Goal: Task Accomplishment & Management: Use online tool/utility

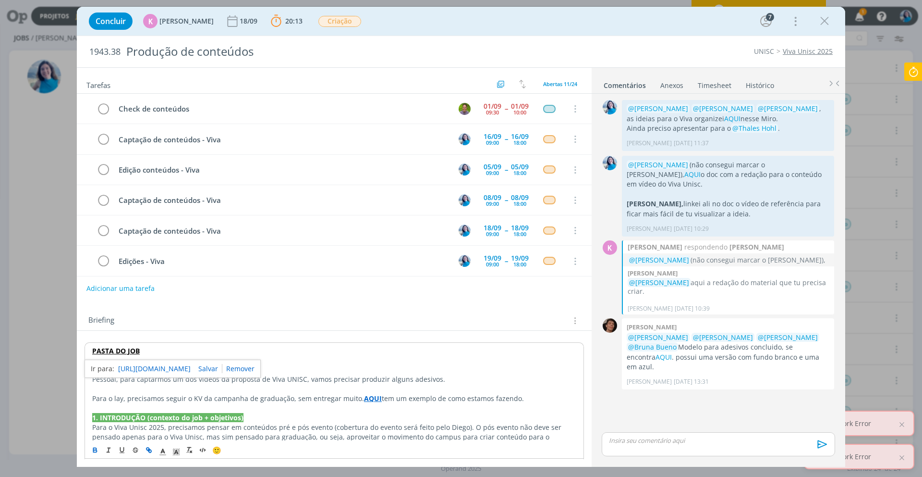
scroll to position [152, 0]
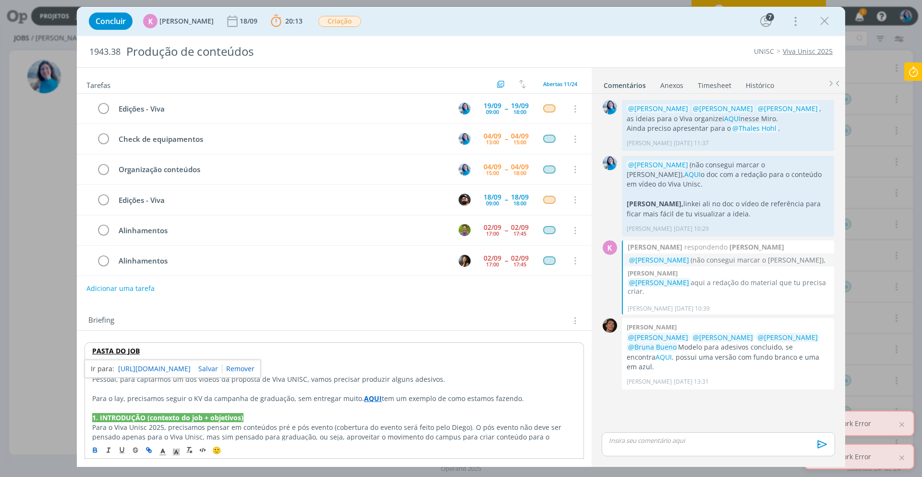
click at [922, 73] on icon at bounding box center [913, 71] width 17 height 19
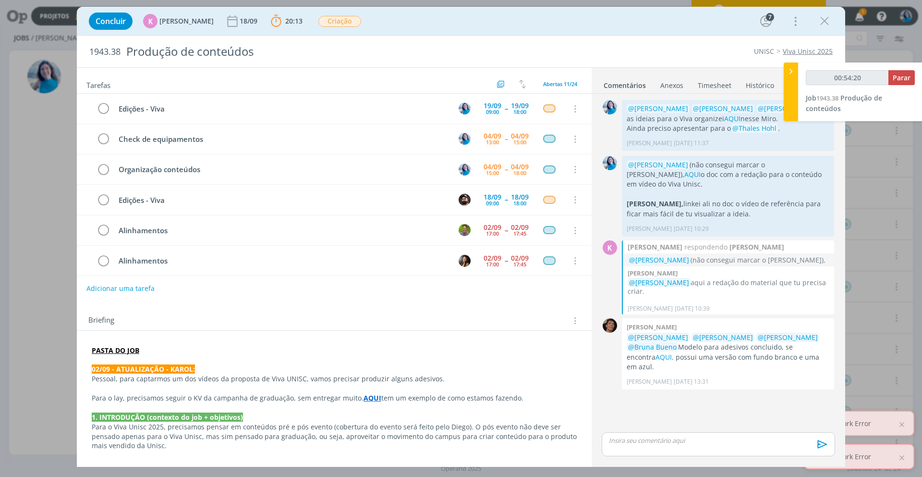
type input "00:54:21"
click at [795, 75] on icon at bounding box center [791, 71] width 10 height 10
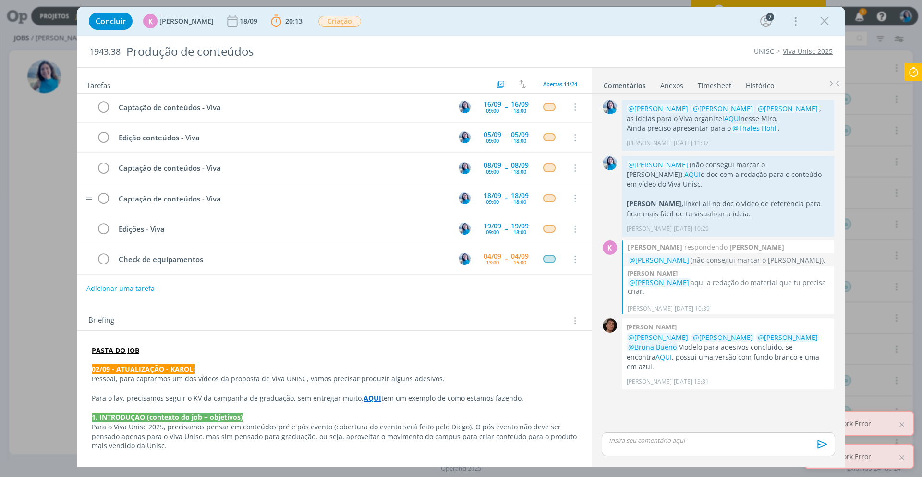
scroll to position [0, 0]
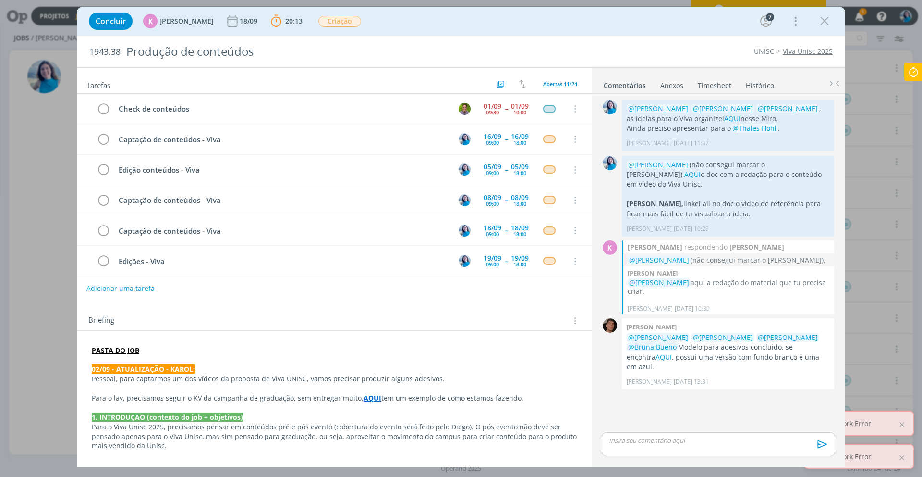
click at [914, 74] on icon at bounding box center [913, 71] width 17 height 19
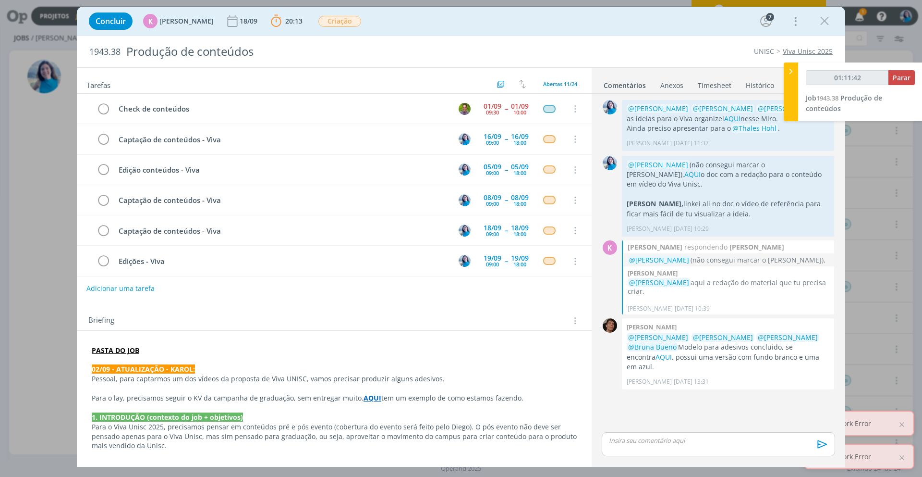
type input "01:11:43"
click at [909, 78] on span "Parar" at bounding box center [902, 77] width 18 height 9
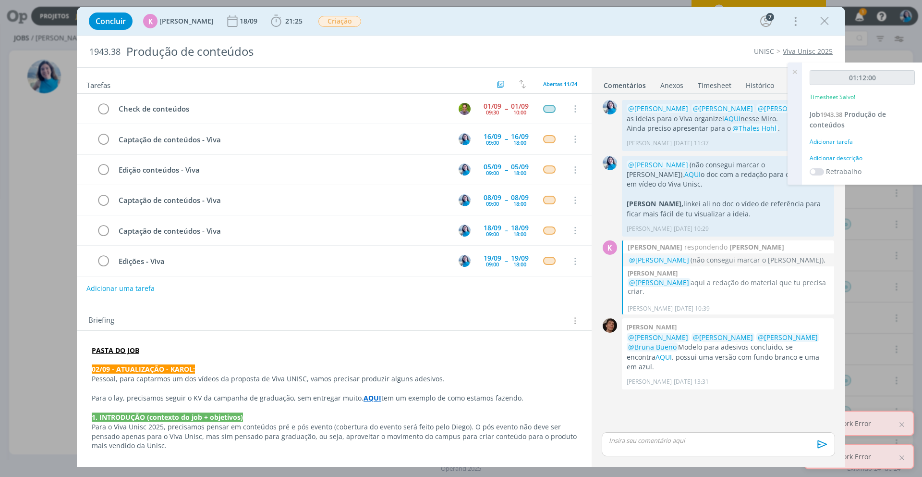
click at [846, 160] on div "Adicionar descrição" at bounding box center [862, 158] width 105 height 9
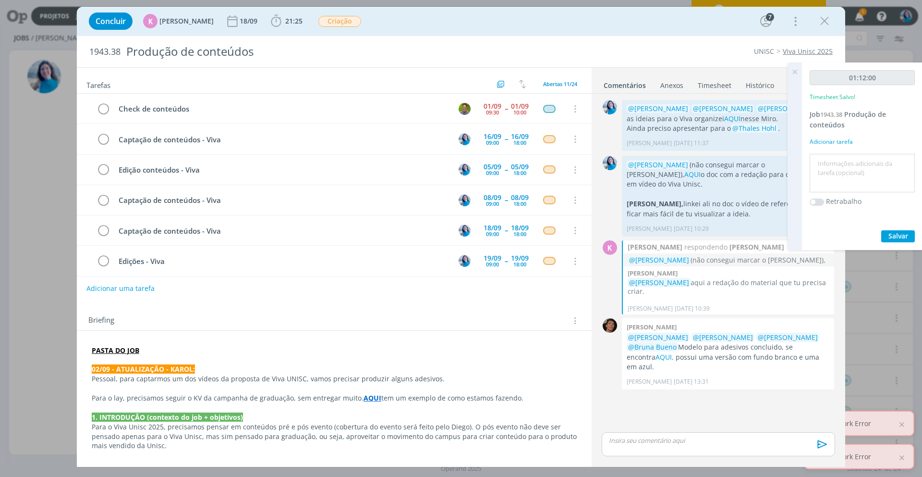
click at [849, 160] on textarea at bounding box center [862, 173] width 100 height 34
type textarea "direcionais para o aftermovie"
click at [901, 238] on span "Salvar" at bounding box center [899, 235] width 20 height 9
click at [729, 379] on div "0 @[PERSON_NAME] @[PERSON_NAME] @[PERSON_NAME] , as ideias para o Viva organize…" at bounding box center [718, 264] width 241 height 332
click at [798, 74] on icon at bounding box center [794, 71] width 17 height 19
